Goal: Task Accomplishment & Management: Use online tool/utility

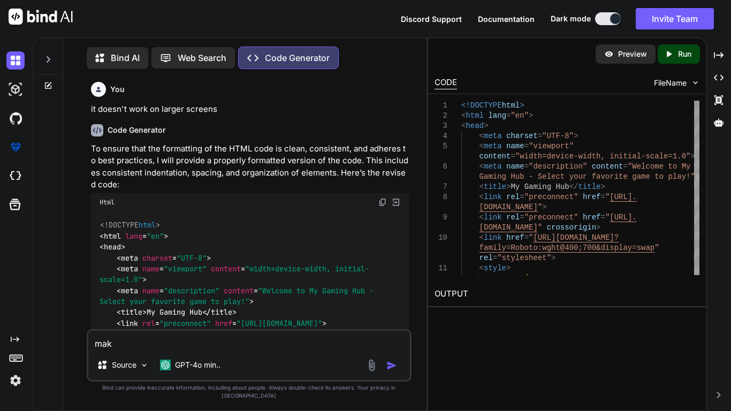
type textarea "make"
type textarea "x"
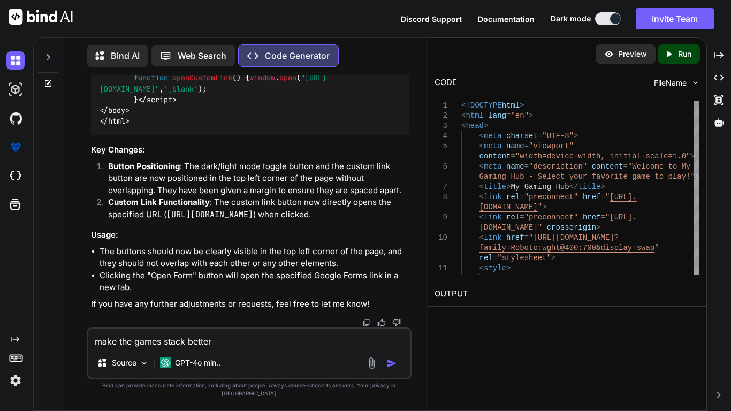
type textarea "make the games stack better <!DOCTYPE html> <html lang="en"> <head> <meta chars…"
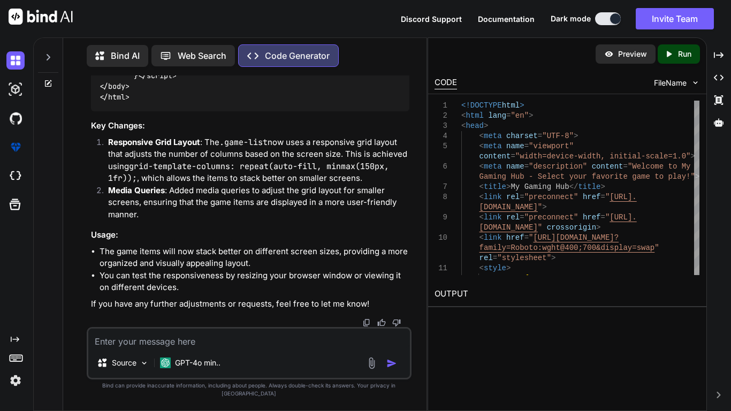
scroll to position [48517, 0]
click at [211, 347] on textarea at bounding box center [249, 338] width 322 height 19
type textarea "not what I meant I meant after 4 games the next one will be on the next row"
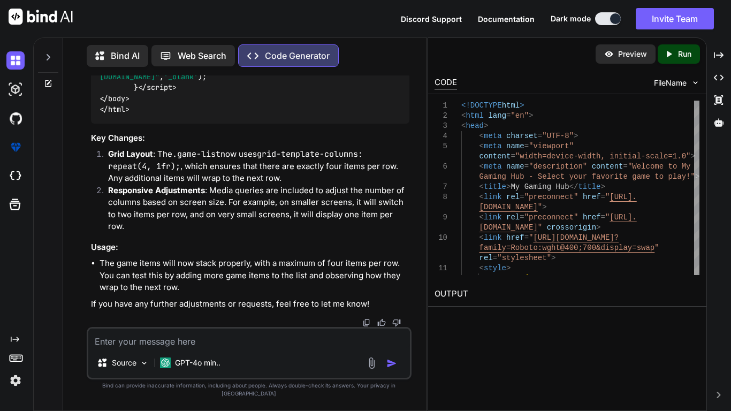
scroll to position [52647, 0]
click at [162, 348] on textarea at bounding box center [249, 338] width 322 height 19
type textarea "why are they different sizes and were mincraft"
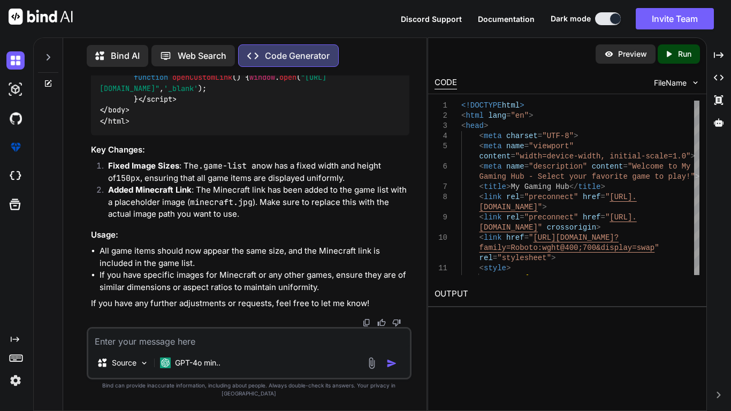
scroll to position [56959, 0]
click at [50, 82] on icon at bounding box center [48, 83] width 9 height 9
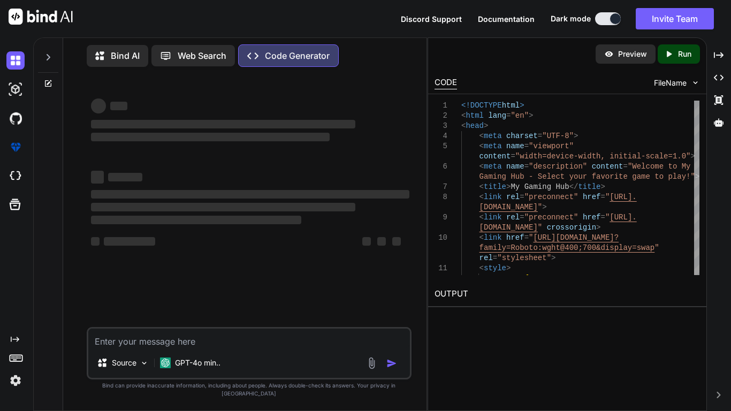
scroll to position [0, 0]
click at [49, 58] on icon at bounding box center [48, 57] width 9 height 9
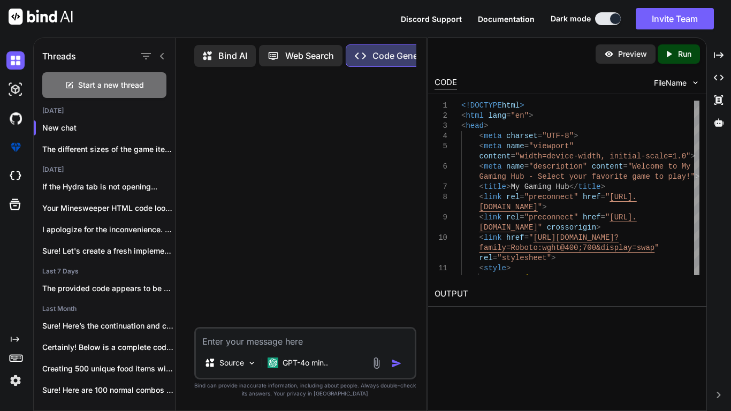
click at [328, 194] on div at bounding box center [306, 200] width 220 height 251
click at [246, 338] on textarea at bounding box center [305, 338] width 219 height 19
paste textarea "<!DOCTYPE html> <html lang="en"> <head> <meta charset="UTF-8"> <meta name="view…"
type textarea "whats wrong <!DOCTYPE html> <html lang="en"> <head> <meta charset="UTF-8"> <met…"
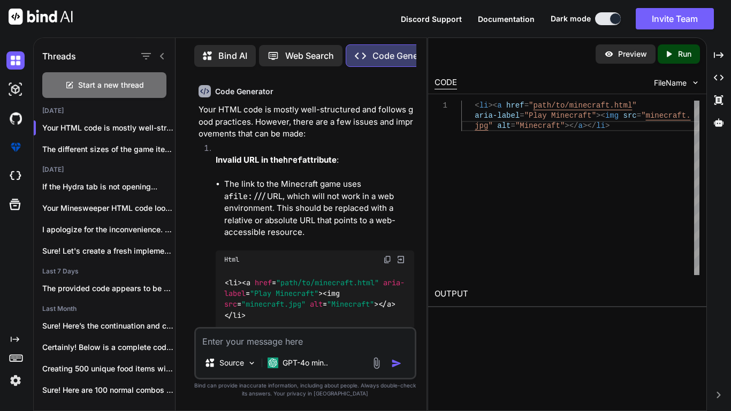
scroll to position [1880, 0]
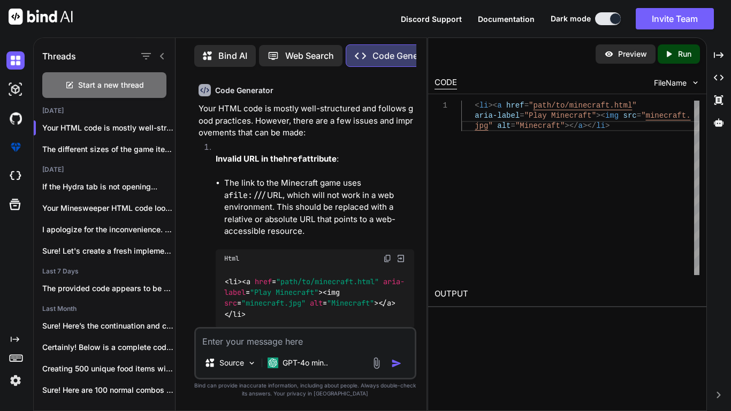
click at [279, 345] on textarea at bounding box center [305, 338] width 219 height 19
click at [109, 153] on div "The different sizes of the game items in..." at bounding box center [104, 149] width 141 height 21
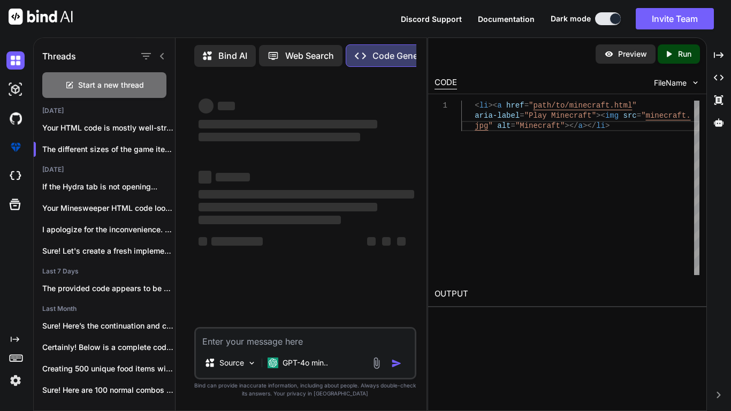
click at [279, 335] on textarea at bounding box center [305, 338] width 219 height 19
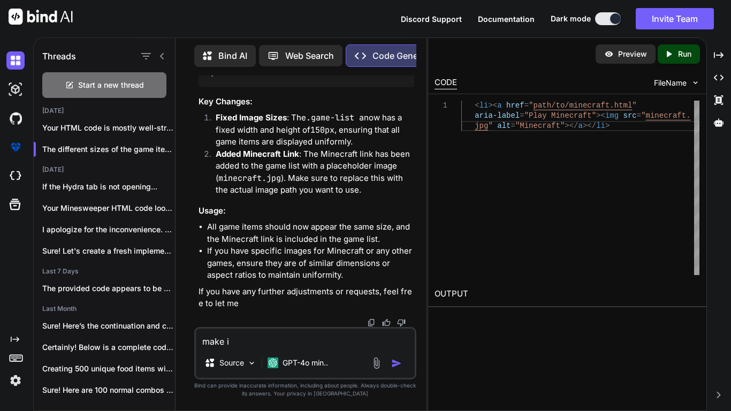
scroll to position [20467, 0]
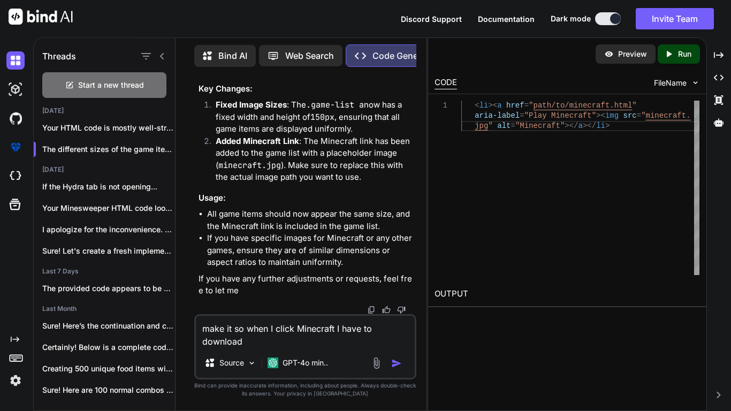
click at [249, 345] on textarea "make it so when I click Minecraft I have to download" at bounding box center [305, 332] width 219 height 32
type textarea "make it so when I click Minecraft I have to download"
